Goal: Task Accomplishment & Management: Complete application form

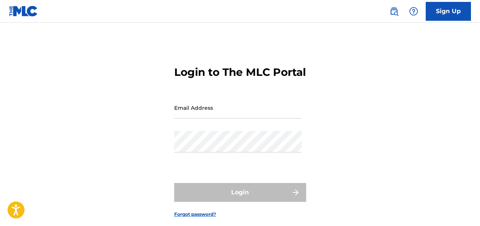
click at [212, 118] on input "Email Address" at bounding box center [238, 108] width 128 height 22
type input "[EMAIL_ADDRESS][DOMAIN_NAME]"
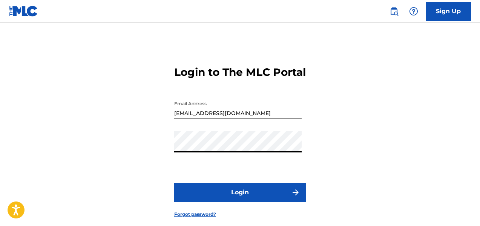
click at [234, 202] on button "Login" at bounding box center [240, 192] width 132 height 19
click at [439, 15] on link "Sign Up" at bounding box center [448, 11] width 45 height 19
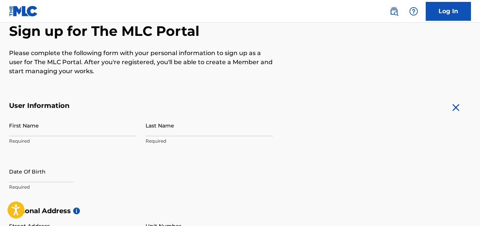
scroll to position [113, 0]
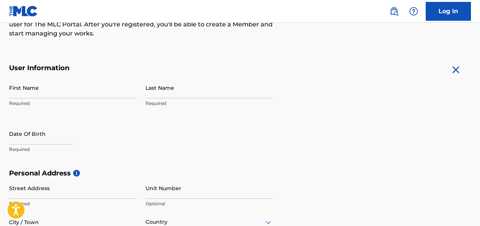
click at [30, 103] on p "Required" at bounding box center [73, 103] width 128 height 7
click at [36, 90] on input "First Name" at bounding box center [73, 88] width 128 height 22
type input "[PERSON_NAME]"
type input "[STREET_ADDRESS]"
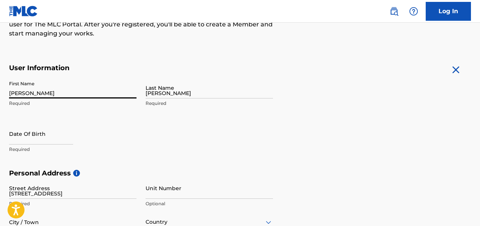
type input "Apt C"
type input "[GEOGRAPHIC_DATA]"
type input "PA"
type input "18104"
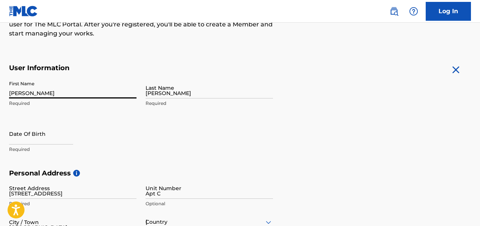
type input "1"
type input "484"
type input "2265361"
type input "[EMAIL_ADDRESS][DOMAIN_NAME]"
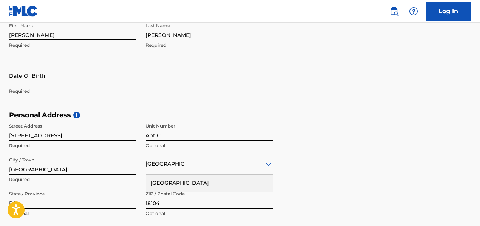
scroll to position [202, 0]
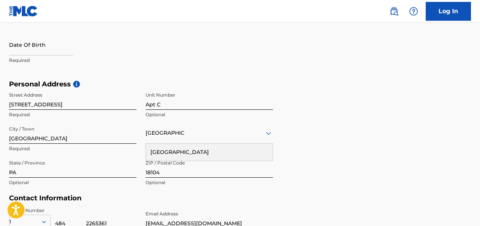
click at [47, 61] on p "Required" at bounding box center [73, 60] width 128 height 7
click at [43, 55] on div at bounding box center [41, 45] width 64 height 23
select select "7"
select select "2025"
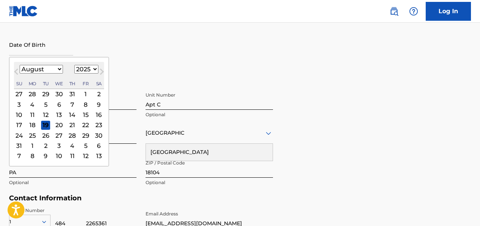
click at [42, 49] on input "text" at bounding box center [41, 45] width 64 height 22
click at [83, 114] on div "15" at bounding box center [85, 114] width 9 height 9
type input "[DATE]"
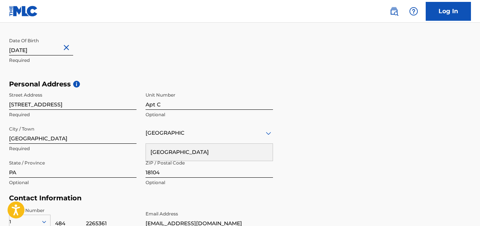
click at [56, 50] on input "[DATE]" at bounding box center [41, 45] width 64 height 22
select select "7"
select select "2025"
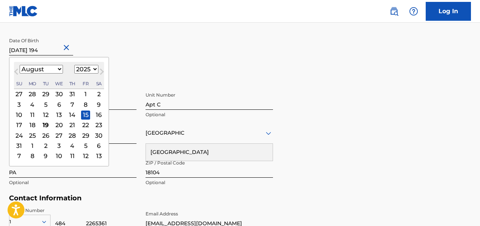
type input "[DATE]"
select select "1945"
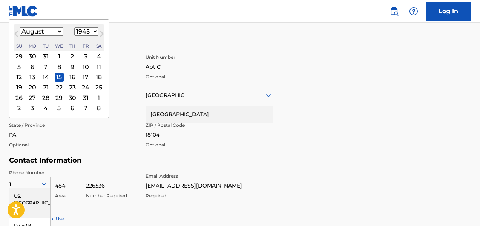
scroll to position [278, 0]
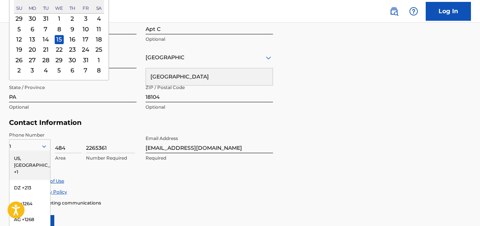
type input "[DATE]"
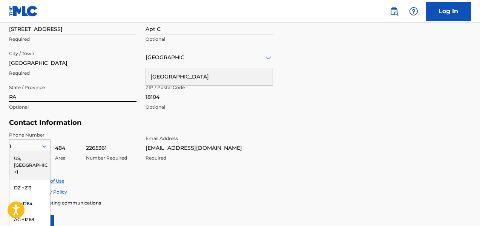
click at [107, 98] on input "PA" at bounding box center [73, 92] width 128 height 22
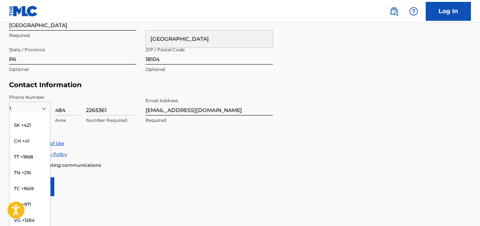
scroll to position [598, 0]
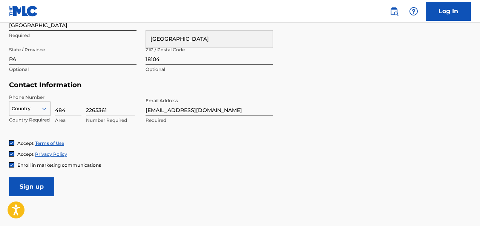
click at [85, 143] on div "Accept Terms of Use" at bounding box center [240, 143] width 462 height 6
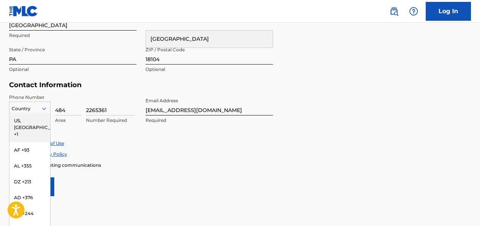
click at [45, 106] on icon at bounding box center [44, 108] width 7 height 7
type input "1"
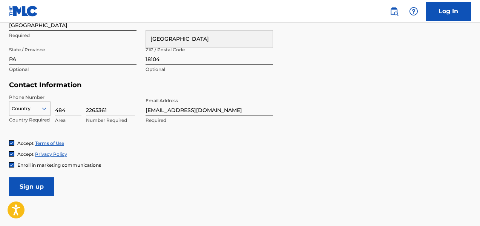
click at [94, 110] on input "2265361" at bounding box center [110, 105] width 49 height 22
type input "2265361"
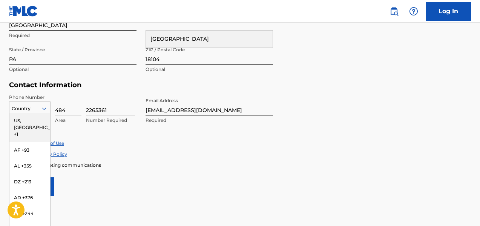
click at [42, 104] on div "Country" at bounding box center [30, 108] width 42 height 14
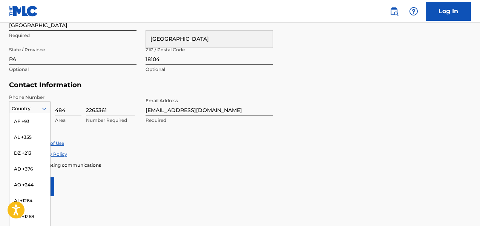
scroll to position [0, 0]
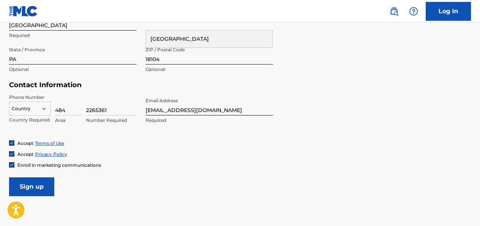
click at [34, 105] on div at bounding box center [29, 109] width 41 height 8
click at [37, 186] on input "Sign up" at bounding box center [31, 186] width 45 height 19
click at [167, 37] on div "[GEOGRAPHIC_DATA]" at bounding box center [209, 39] width 127 height 17
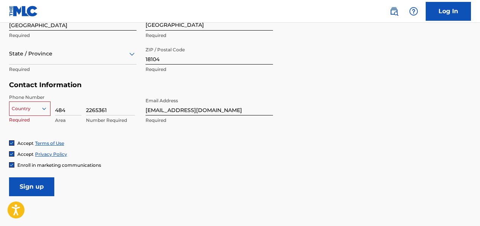
click at [163, 35] on p "Required" at bounding box center [210, 35] width 128 height 7
click at [44, 106] on icon at bounding box center [44, 108] width 7 height 7
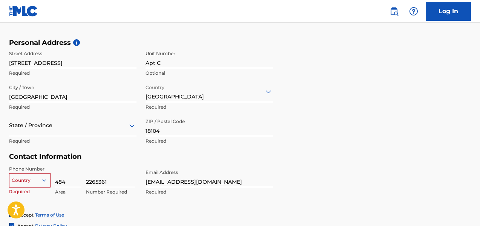
scroll to position [240, 0]
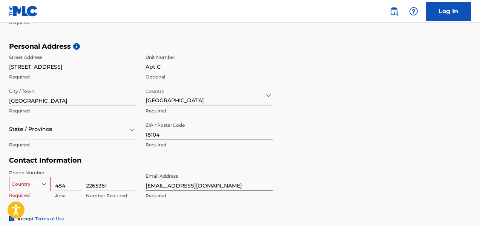
click at [165, 97] on div at bounding box center [210, 95] width 128 height 9
click at [239, 94] on div at bounding box center [210, 95] width 128 height 9
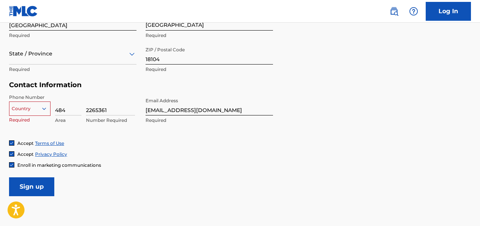
click at [44, 113] on div "Country" at bounding box center [30, 106] width 42 height 11
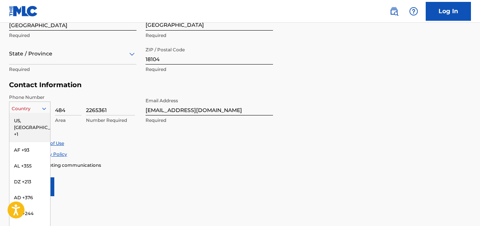
click at [23, 118] on div "US, [GEOGRAPHIC_DATA] +1" at bounding box center [29, 127] width 41 height 29
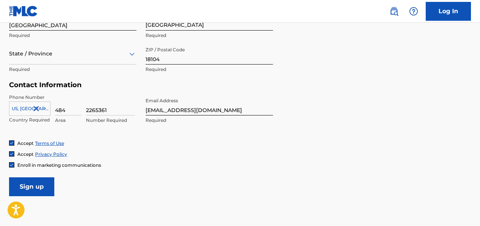
click at [80, 141] on div "Accept Terms of Use" at bounding box center [240, 143] width 462 height 6
click at [46, 184] on input "Sign up" at bounding box center [31, 186] width 45 height 19
type input "PA"
type input "[GEOGRAPHIC_DATA]"
type input "1"
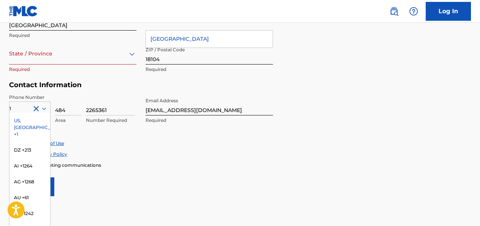
click at [25, 120] on div "US, [GEOGRAPHIC_DATA] +1" at bounding box center [29, 127] width 41 height 29
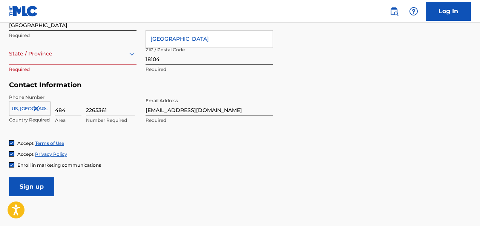
click at [22, 183] on input "Sign up" at bounding box center [31, 186] width 45 height 19
type input "PA"
type input "1"
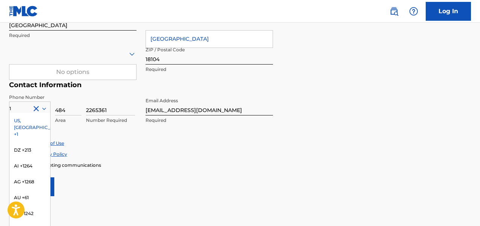
click at [24, 117] on div "US, [GEOGRAPHIC_DATA] +1" at bounding box center [29, 127] width 41 height 29
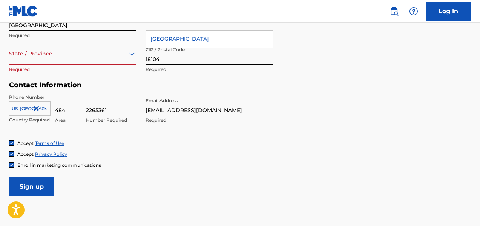
click at [38, 183] on input "Sign up" at bounding box center [31, 186] width 45 height 19
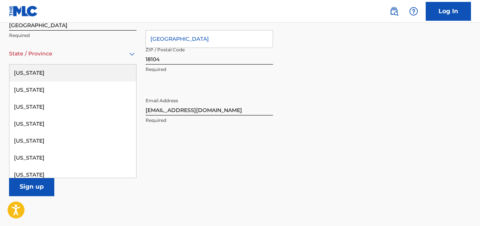
click at [87, 55] on div at bounding box center [73, 53] width 128 height 9
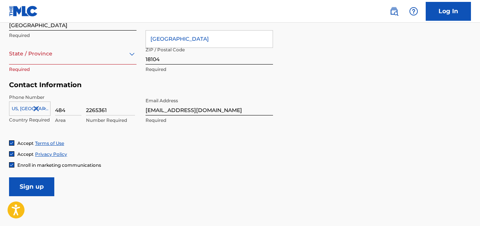
click at [122, 54] on div at bounding box center [73, 53] width 128 height 9
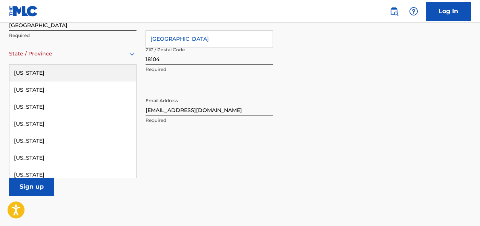
click at [122, 54] on div at bounding box center [73, 53] width 128 height 9
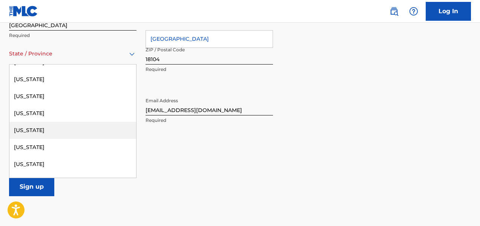
scroll to position [679, 0]
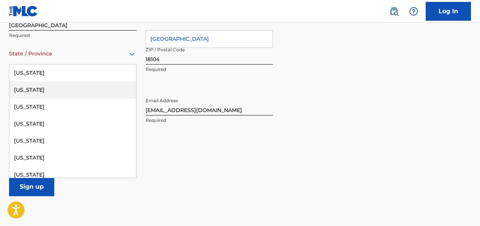
click at [45, 92] on div "[US_STATE]" at bounding box center [72, 89] width 127 height 17
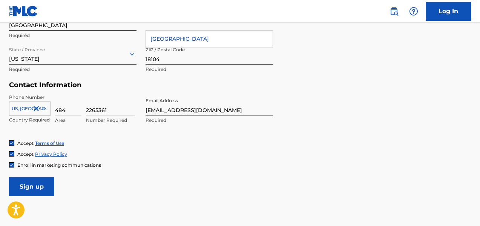
click at [32, 186] on input "Sign up" at bounding box center [31, 186] width 45 height 19
click at [445, 10] on link "Log In" at bounding box center [448, 11] width 45 height 19
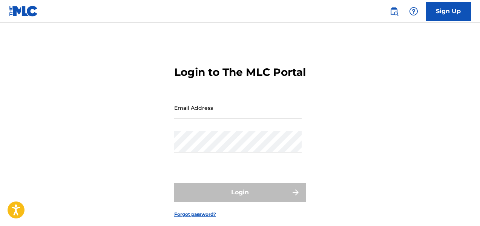
click at [232, 118] on input "Email Address" at bounding box center [238, 108] width 128 height 22
type input "[EMAIL_ADDRESS][DOMAIN_NAME]"
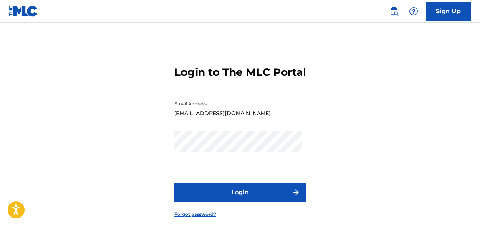
click at [243, 201] on button "Login" at bounding box center [240, 192] width 132 height 19
click at [20, 145] on div "Login to The MLC Portal Email Address [EMAIL_ADDRESS][DOMAIN_NAME] Password Log…" at bounding box center [240, 136] width 480 height 188
click at [174, 183] on button "Login" at bounding box center [240, 192] width 132 height 19
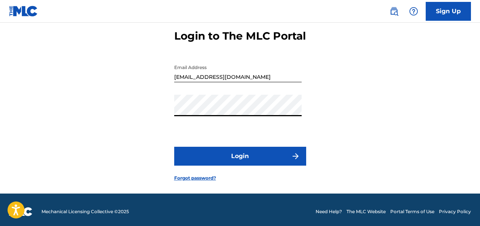
scroll to position [53, 0]
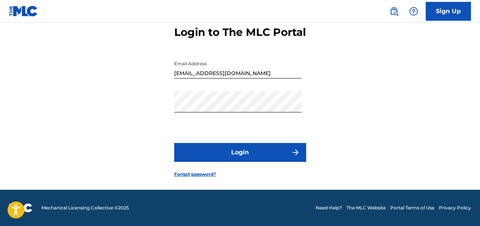
click at [199, 174] on link "Forgot password?" at bounding box center [195, 174] width 42 height 7
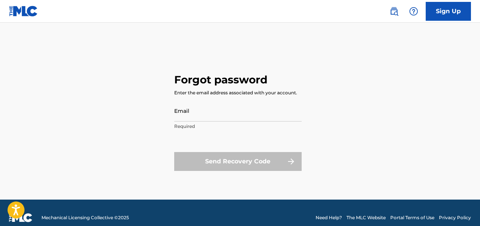
click at [193, 115] on input "Email" at bounding box center [238, 111] width 128 height 22
type input "[EMAIL_ADDRESS][DOMAIN_NAME]"
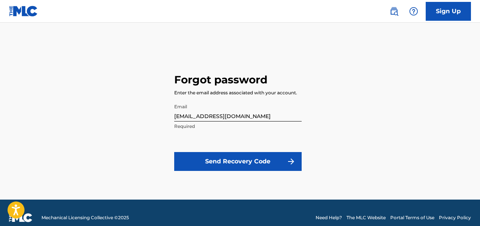
click at [233, 158] on button "Send Recovery Code" at bounding box center [238, 161] width 128 height 19
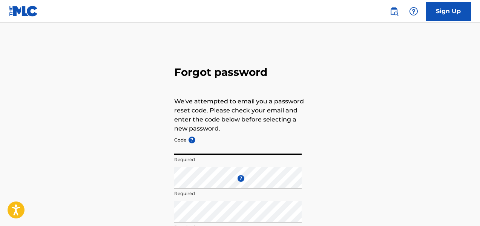
click at [208, 148] on input "Code ?" at bounding box center [238, 144] width 128 height 22
paste input "FP_41857d13f88a53fde48e4d895a4b"
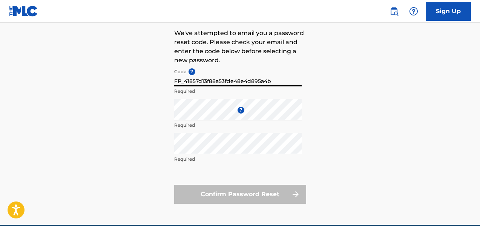
scroll to position [75, 0]
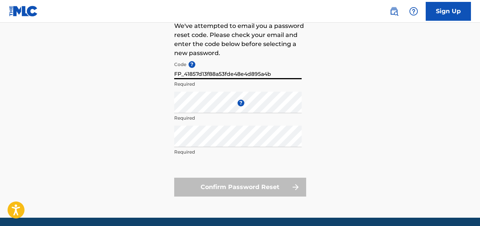
type input "FP_41857d13f88a53fde48e4d895a4b"
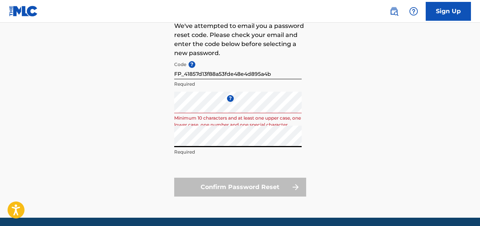
click at [360, 172] on div "Forgot password We've attempted to email you a password reset code. Please chec…" at bounding box center [240, 92] width 480 height 252
click at [204, 166] on form "Code ? FP_41857d13f88a53fde48e4d895a4b Required Enter a new password ? Minimum …" at bounding box center [240, 127] width 132 height 139
click at [220, 194] on div "Confirm Password Reset" at bounding box center [240, 187] width 132 height 19
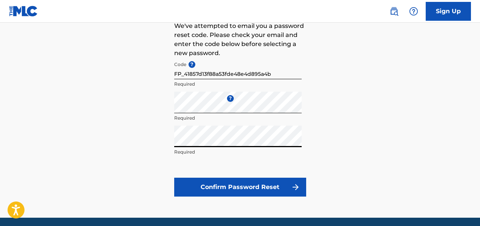
click at [202, 186] on button "Confirm Password Reset" at bounding box center [240, 187] width 132 height 19
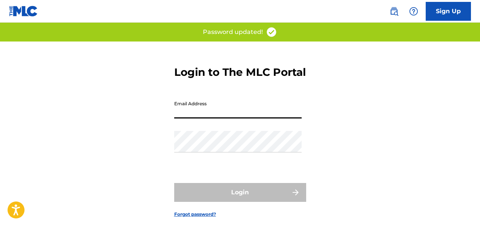
click at [221, 118] on input "Email Address" at bounding box center [238, 108] width 128 height 22
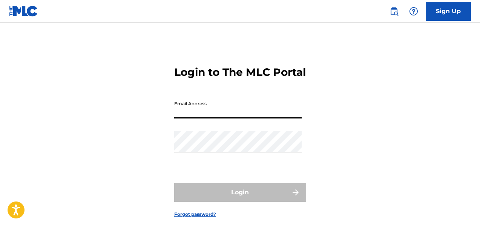
type input "[EMAIL_ADDRESS][DOMAIN_NAME]"
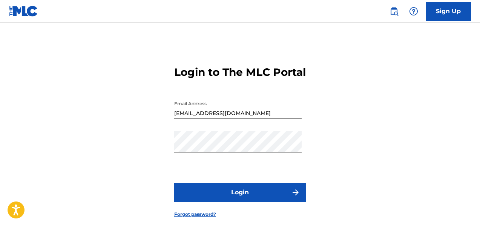
click at [239, 202] on button "Login" at bounding box center [240, 192] width 132 height 19
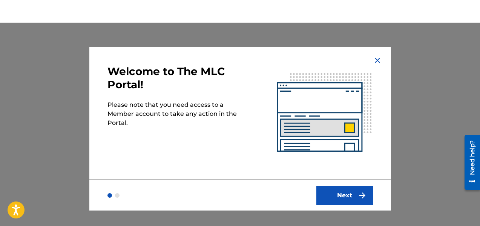
click at [357, 194] on button "Next" at bounding box center [345, 195] width 57 height 19
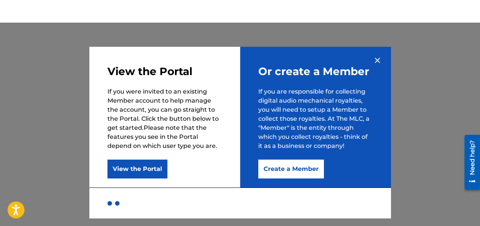
click at [290, 169] on button "Create a Member" at bounding box center [291, 169] width 66 height 19
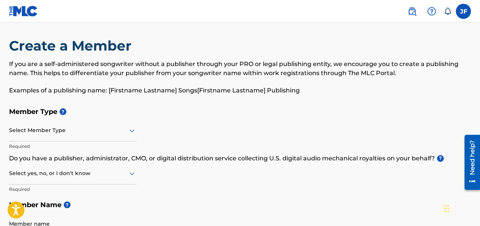
click at [132, 136] on div "Select Member Type" at bounding box center [73, 131] width 128 height 22
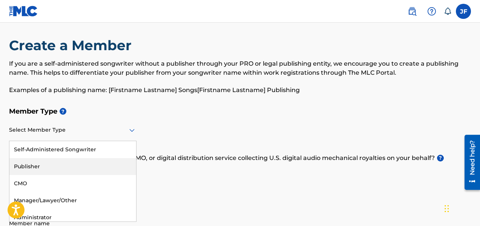
scroll to position [4, 0]
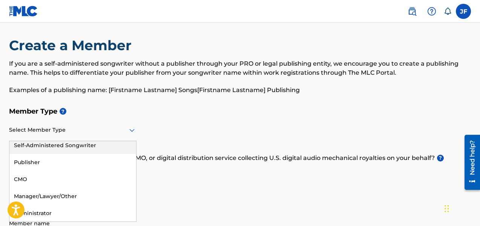
click at [106, 146] on div "Self-Administered Songwriter" at bounding box center [72, 145] width 127 height 17
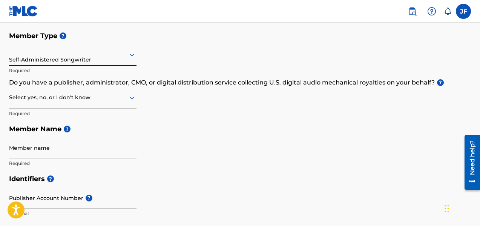
scroll to position [80, 0]
click at [134, 99] on icon at bounding box center [132, 97] width 9 height 9
click at [99, 117] on div "Yes" at bounding box center [72, 117] width 127 height 17
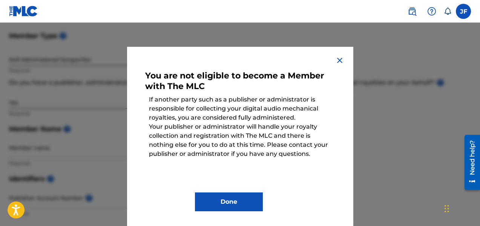
click at [219, 211] on button "Done" at bounding box center [229, 201] width 68 height 19
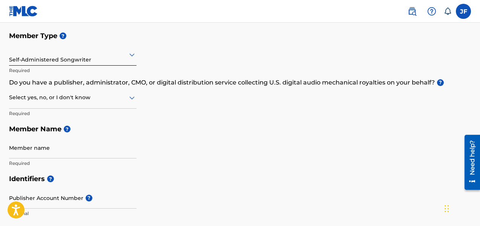
click at [97, 63] on div "Self-Administered Songwriter" at bounding box center [73, 54] width 128 height 18
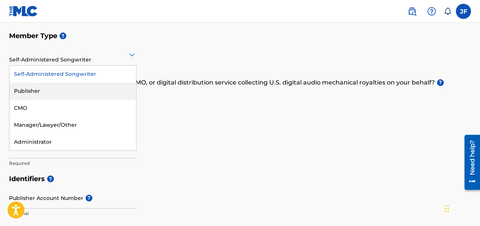
click at [77, 91] on div "Publisher" at bounding box center [72, 91] width 127 height 17
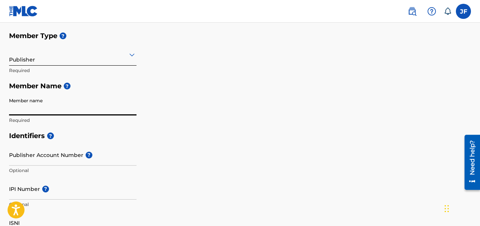
click at [54, 108] on input "Member name" at bounding box center [73, 105] width 128 height 22
type input "Angelo Anthony DiStefano"
type input "[STREET_ADDRESS]"
type input "Apt C"
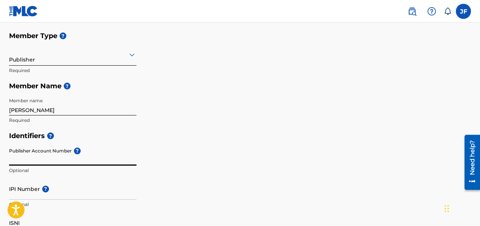
click at [73, 157] on input "Publisher Account Number ?" at bounding box center [73, 155] width 128 height 22
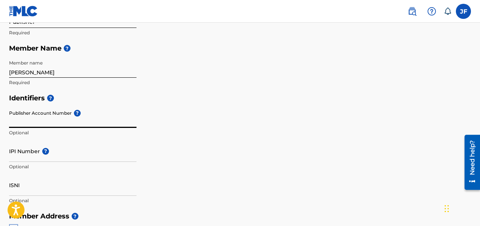
click at [49, 108] on input "Publisher Account Number ?" at bounding box center [73, 117] width 128 height 22
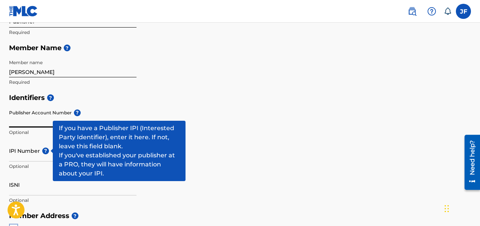
click at [45, 154] on span "?" at bounding box center [45, 151] width 7 height 7
click at [45, 154] on input "IPI Number ?" at bounding box center [73, 151] width 128 height 22
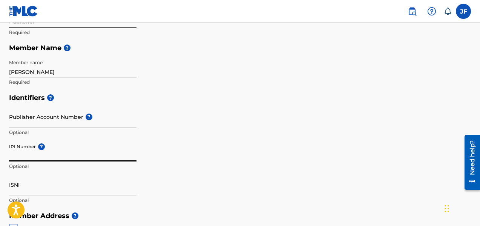
paste input "00739435514"
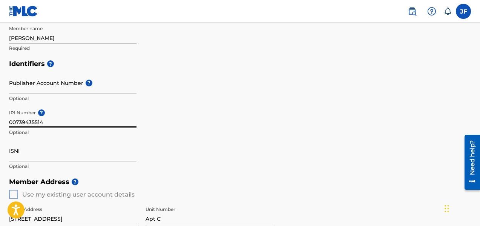
scroll to position [156, 0]
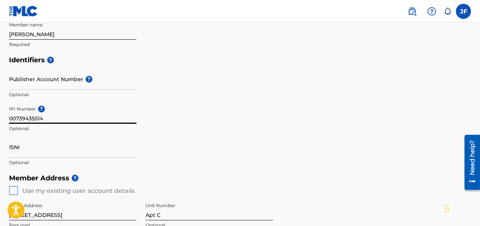
type input "00739435514"
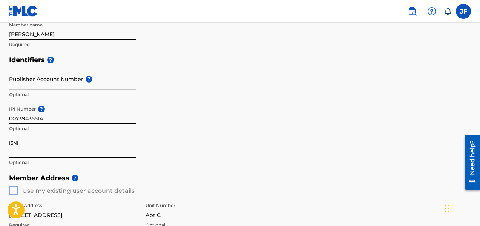
click at [42, 152] on input "ISNI" at bounding box center [73, 147] width 128 height 22
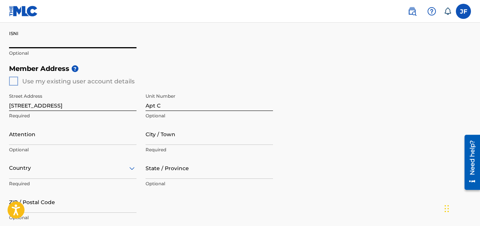
scroll to position [269, 0]
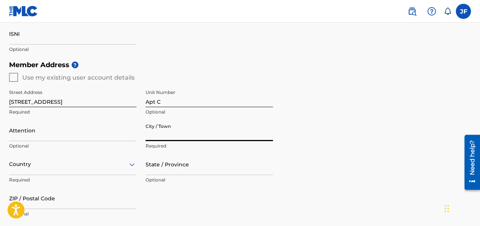
drag, startPoint x: 172, startPoint y: 132, endPoint x: 159, endPoint y: 132, distance: 13.2
click at [159, 132] on input "City / Town" at bounding box center [210, 131] width 128 height 22
type input "[GEOGRAPHIC_DATA]"
type input "Angelo Anthony DiStefano"
type input "[GEOGRAPHIC_DATA]"
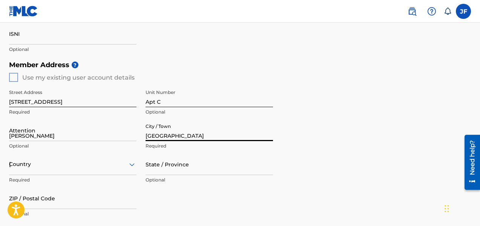
type input "PA"
type input "18104"
type input "1"
type input "484"
type input "2265361"
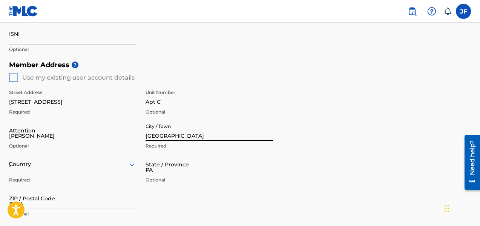
type input "[EMAIL_ADDRESS][DOMAIN_NAME]"
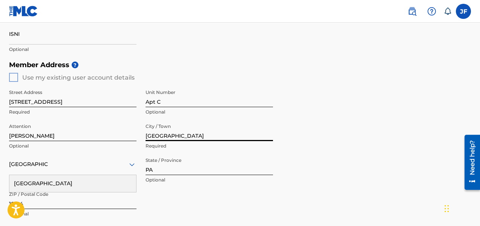
scroll to position [424, 0]
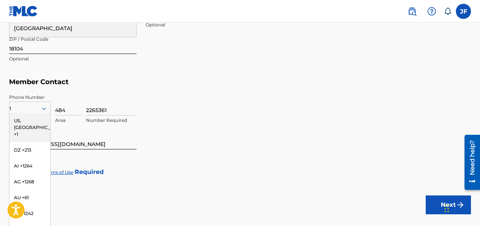
click at [21, 123] on div "US, [GEOGRAPHIC_DATA] +1" at bounding box center [29, 127] width 41 height 29
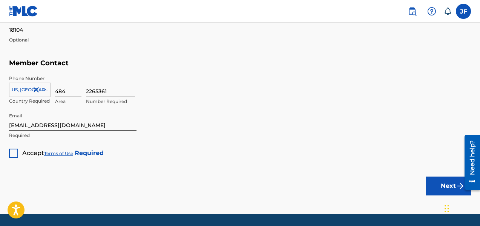
scroll to position [467, 0]
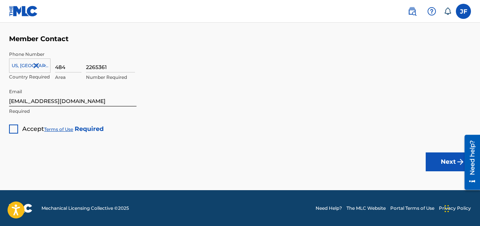
click at [58, 129] on link "Terms of Use" at bounding box center [58, 129] width 29 height 6
